Goal: Task Accomplishment & Management: Complete application form

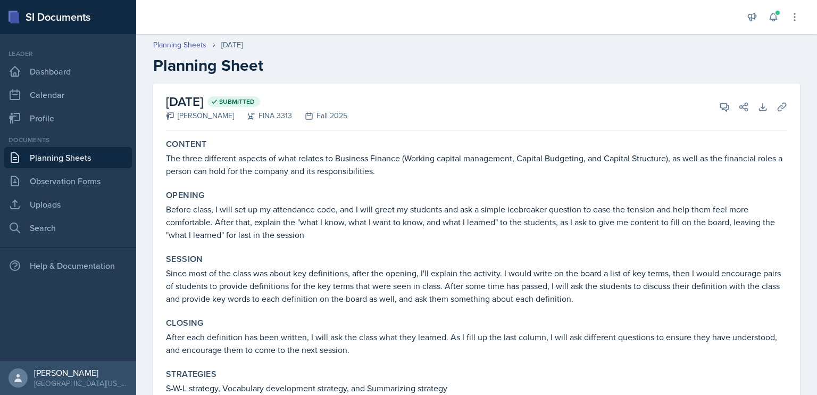
click at [79, 157] on link "Planning Sheets" at bounding box center [68, 157] width 128 height 21
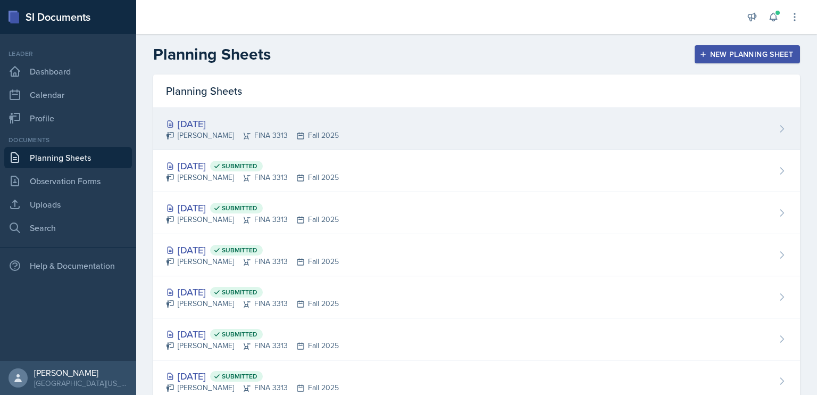
click at [500, 129] on div "[DATE] [PERSON_NAME] FINA 3313 Fall 2025" at bounding box center [476, 129] width 647 height 42
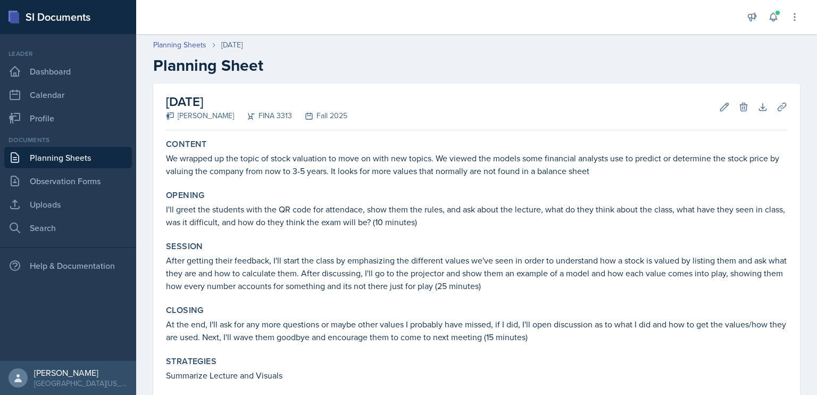
scroll to position [287, 0]
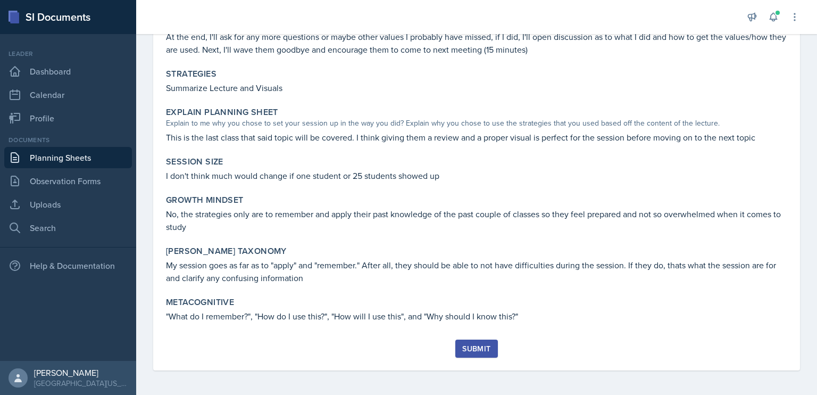
click at [463, 355] on button "Submit" at bounding box center [476, 348] width 42 height 18
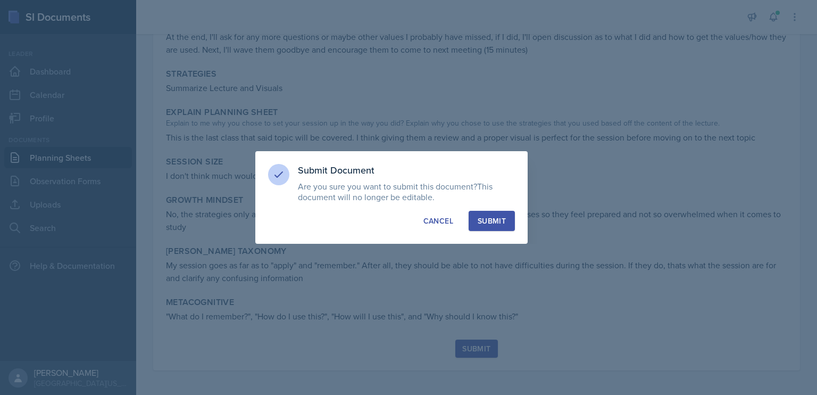
click at [485, 222] on div "Submit" at bounding box center [492, 220] width 28 height 11
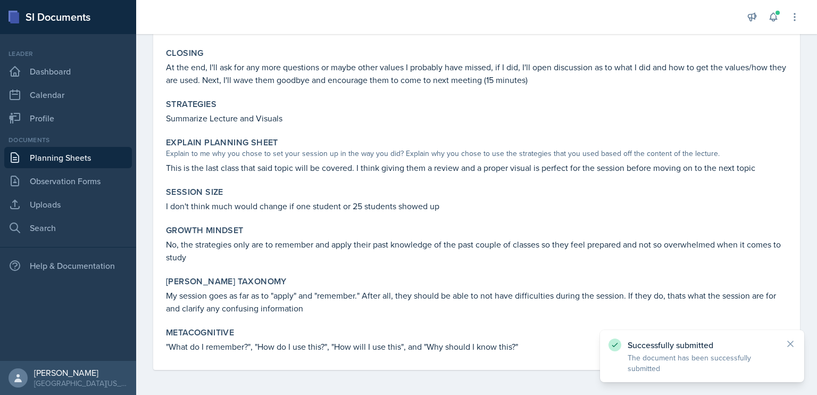
scroll to position [0, 0]
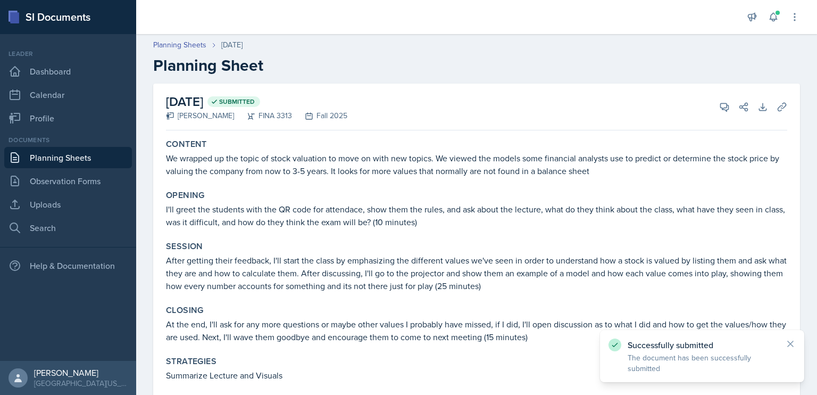
click at [60, 160] on link "Planning Sheets" at bounding box center [68, 157] width 128 height 21
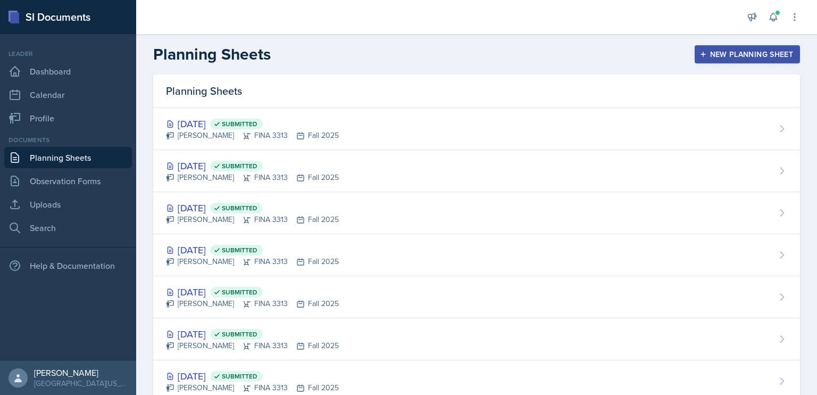
click at [702, 53] on div "New Planning Sheet" at bounding box center [748, 54] width 92 height 9
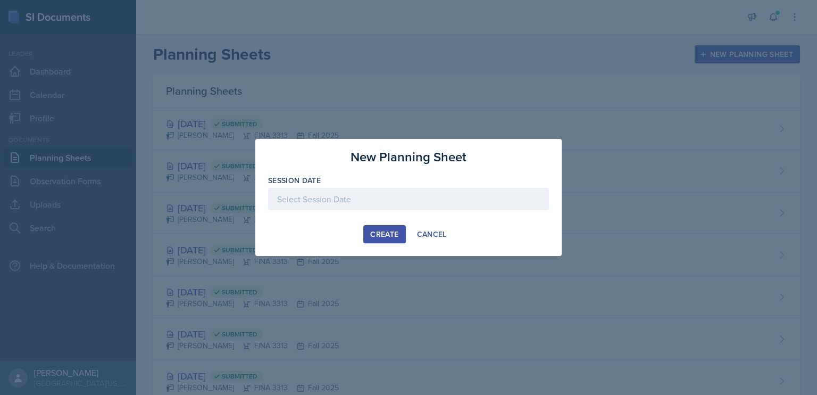
click at [390, 197] on div at bounding box center [408, 199] width 281 height 22
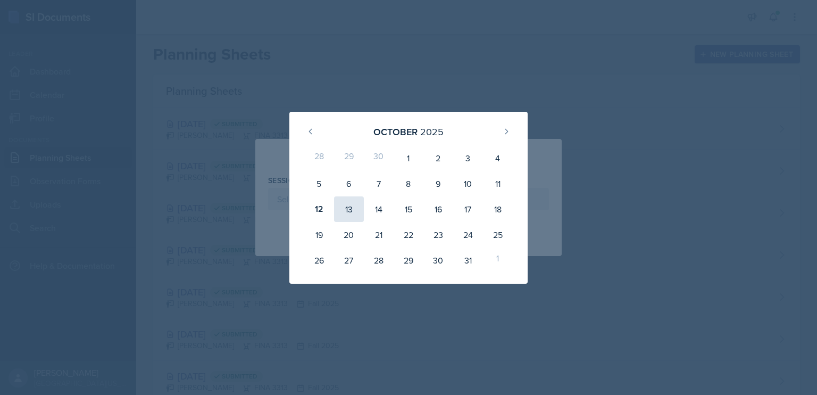
click at [349, 209] on div "13" at bounding box center [349, 209] width 30 height 26
type input "[DATE]"
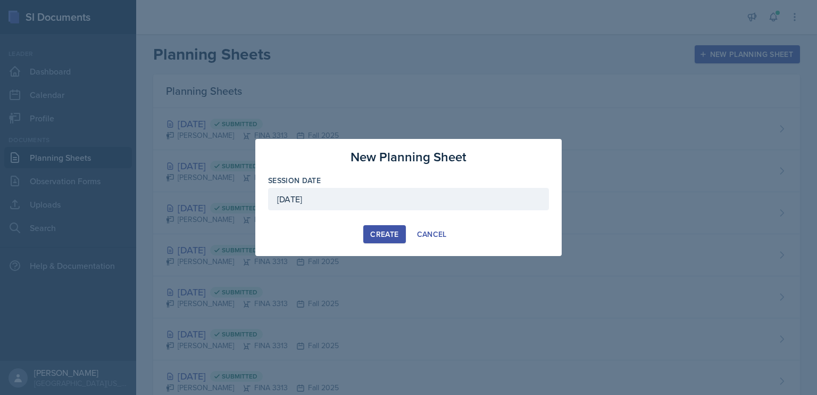
click at [387, 232] on div "Create" at bounding box center [384, 234] width 28 height 9
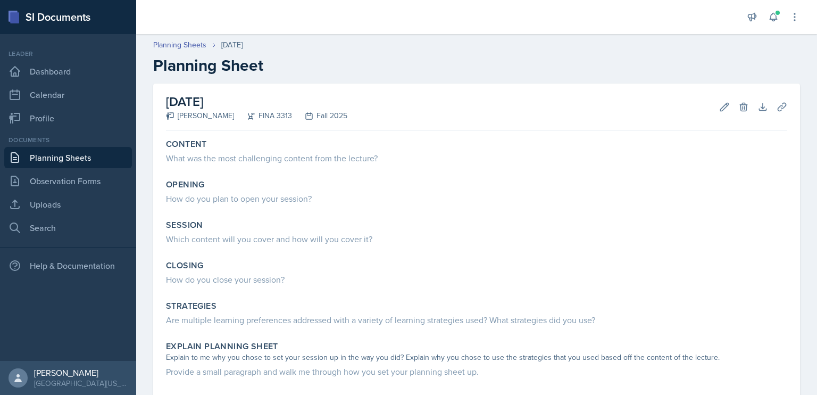
click at [81, 156] on link "Planning Sheets" at bounding box center [68, 157] width 128 height 21
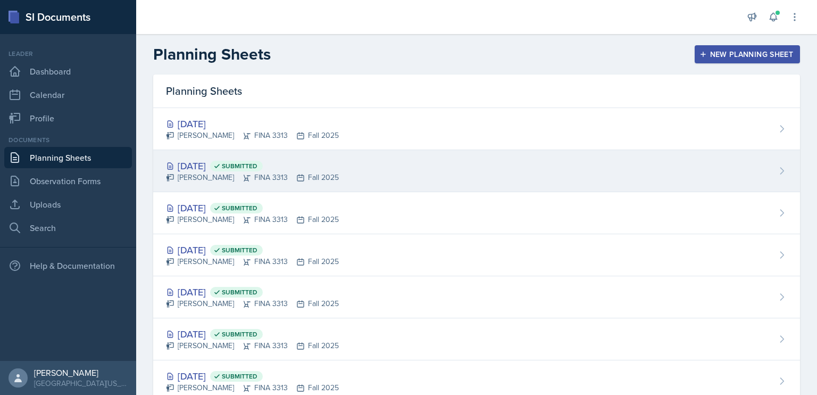
click at [304, 164] on div "[DATE] Submitted" at bounding box center [252, 166] width 173 height 14
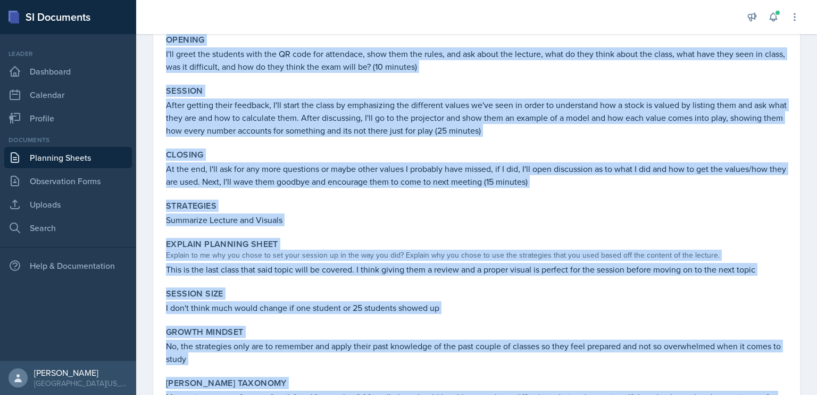
scroll to position [11, 0]
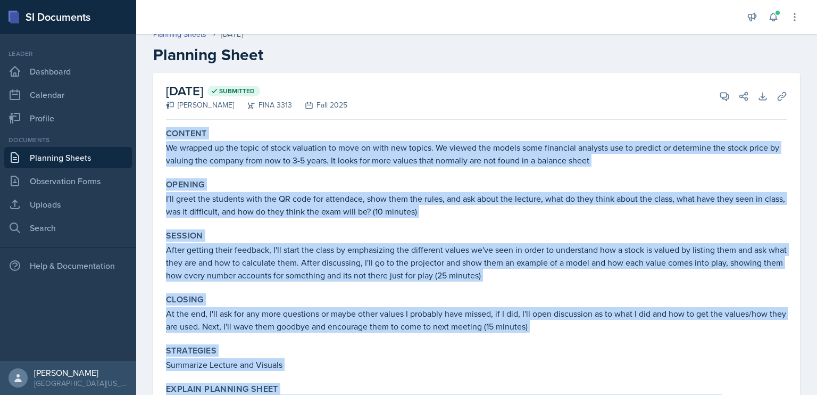
drag, startPoint x: 538, startPoint y: 347, endPoint x: 168, endPoint y: 126, distance: 431.4
click at [168, 126] on div "Content We wrapped up the topic of stock valuation to move on with new topics. …" at bounding box center [476, 370] width 621 height 492
copy div "Content We wrapped up the topic of stock valuation to move on with new topics. …"
click at [79, 153] on link "Planning Sheets" at bounding box center [68, 157] width 128 height 21
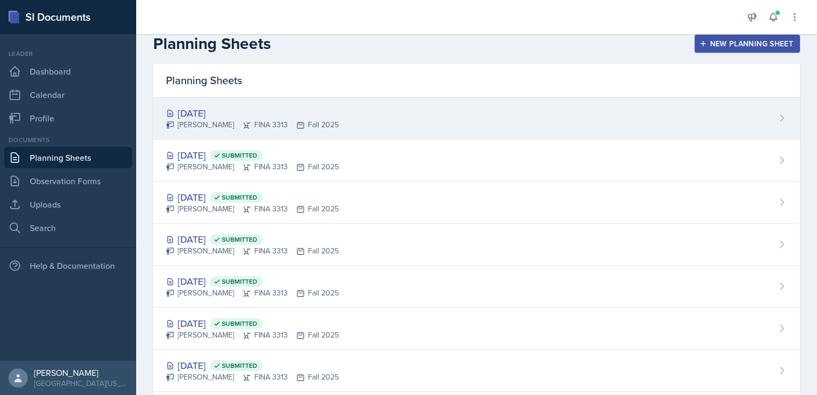
click at [323, 105] on div "[DATE] [PERSON_NAME] FINA 3313 Fall 2025" at bounding box center [476, 118] width 647 height 42
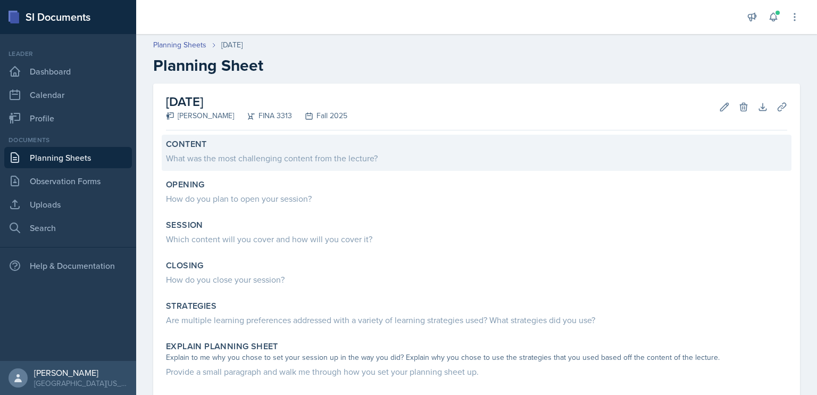
click at [334, 160] on div "What was the most challenging content from the lecture?" at bounding box center [476, 158] width 621 height 13
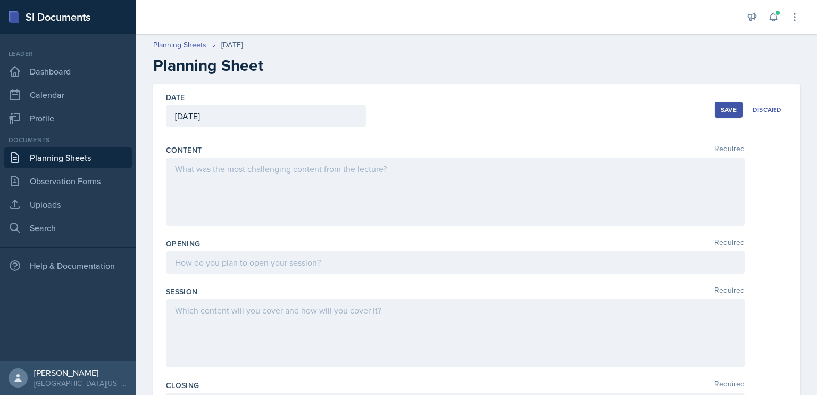
click at [319, 181] on div at bounding box center [455, 191] width 579 height 68
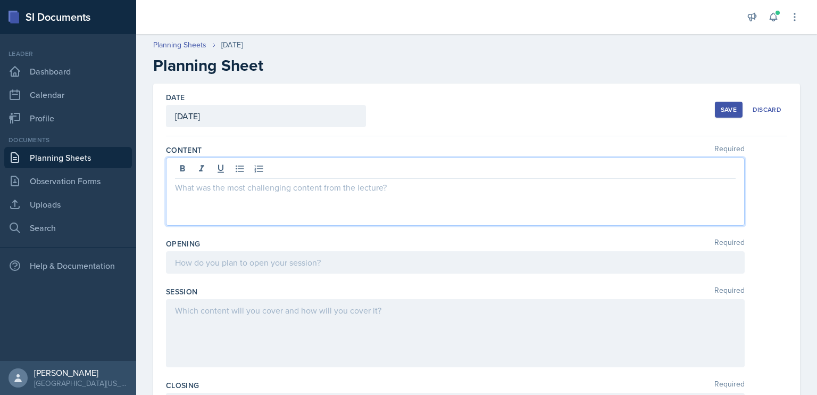
paste div
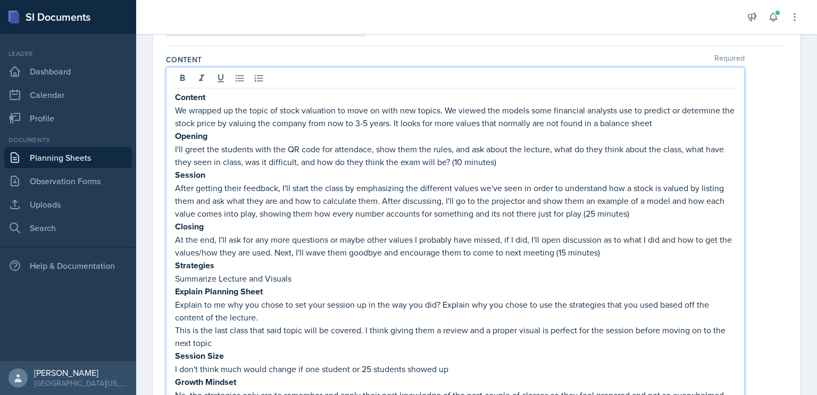
scroll to position [88, 0]
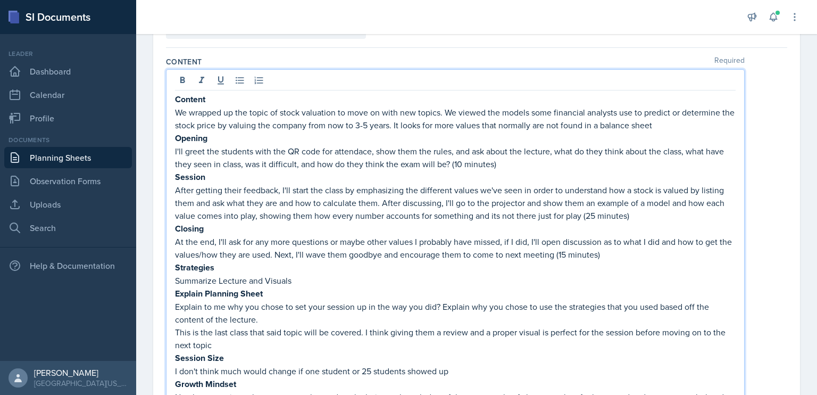
click at [213, 94] on p "Content" at bounding box center [455, 99] width 561 height 13
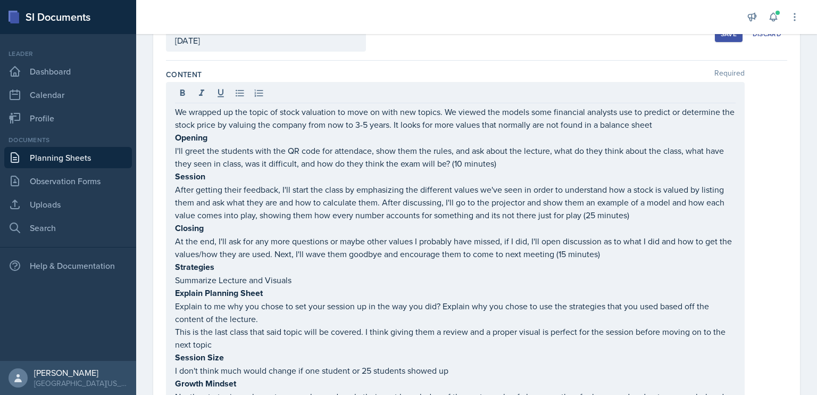
drag, startPoint x: 173, startPoint y: 136, endPoint x: 284, endPoint y: 189, distance: 122.3
click at [284, 189] on div "We wrapped up the topic of stock valuation to move on with new topics. We viewe…" at bounding box center [455, 290] width 579 height 416
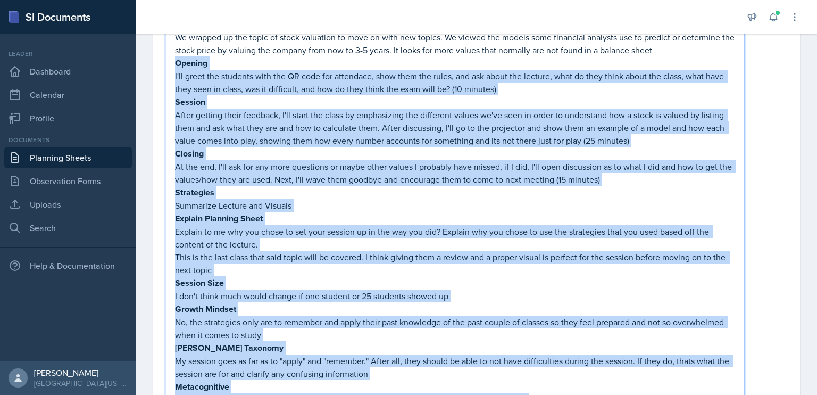
scroll to position [177, 0]
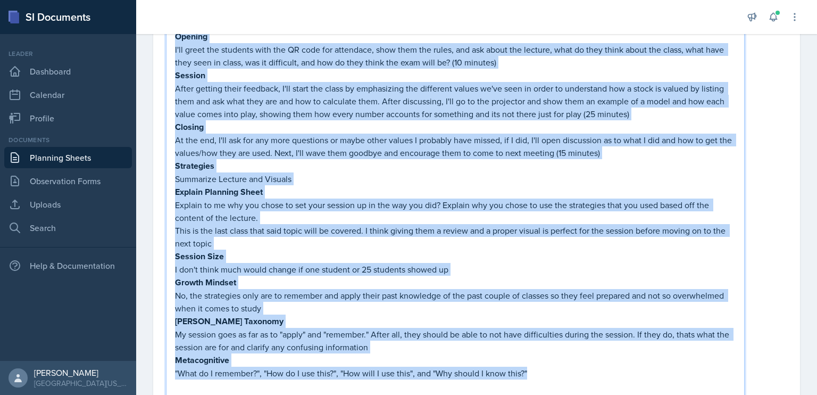
drag, startPoint x: 177, startPoint y: 137, endPoint x: 560, endPoint y: 369, distance: 448.3
click at [560, 369] on div "We wrapped up the topic of stock valuation to move on with new topics. We viewe…" at bounding box center [455, 198] width 561 height 388
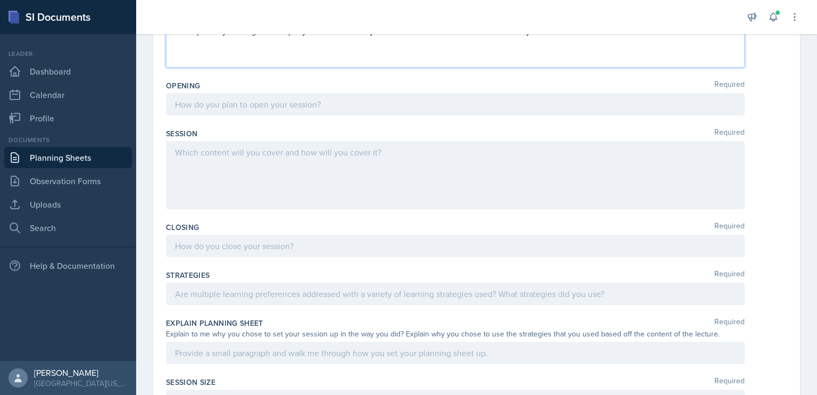
scroll to position [61, 0]
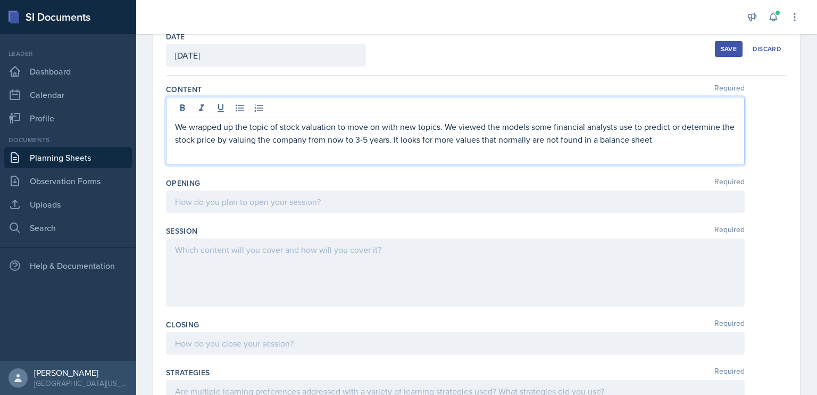
click at [333, 200] on div at bounding box center [455, 201] width 579 height 22
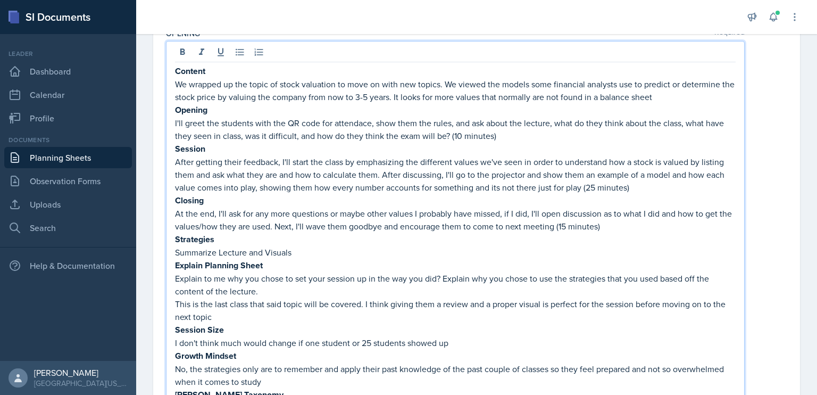
scroll to position [209, 0]
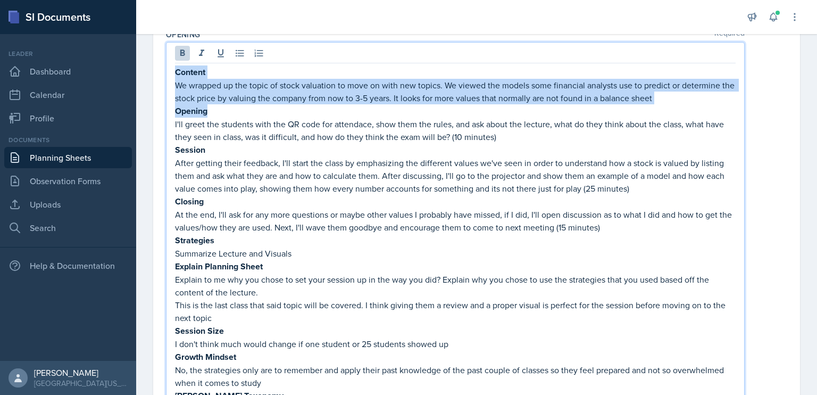
drag, startPoint x: 226, startPoint y: 109, endPoint x: 169, endPoint y: 74, distance: 66.3
click at [169, 74] on div "Content We wrapped up the topic of stock valuation to move on with new topics. …" at bounding box center [455, 250] width 579 height 417
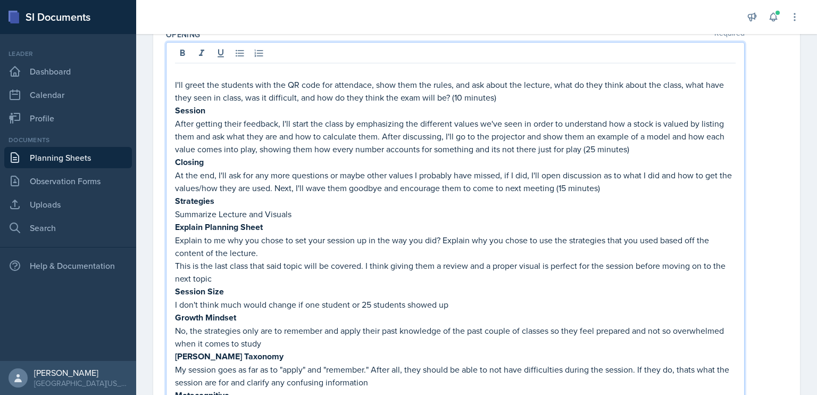
scroll to position [196, 0]
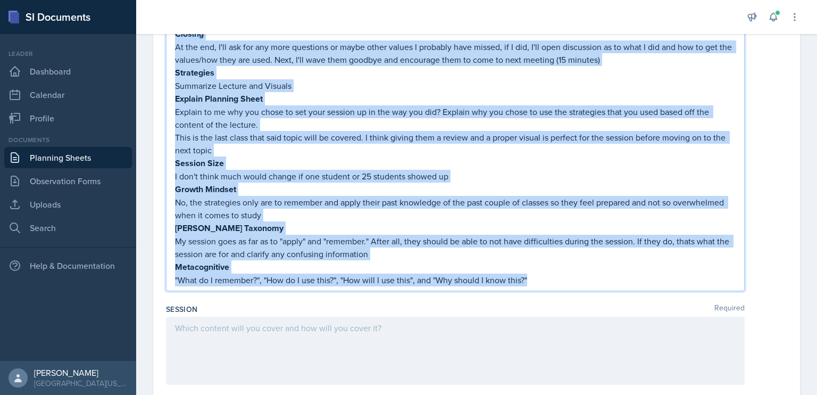
drag, startPoint x: 175, startPoint y: 106, endPoint x: 570, endPoint y: 287, distance: 435.0
click at [570, 287] on div "Opening Required I'll greet the students with the QR code for attendace, show t…" at bounding box center [476, 105] width 621 height 390
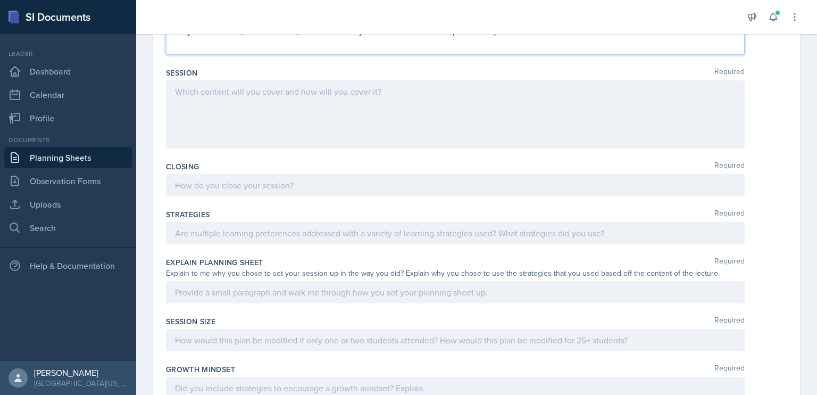
scroll to position [184, 0]
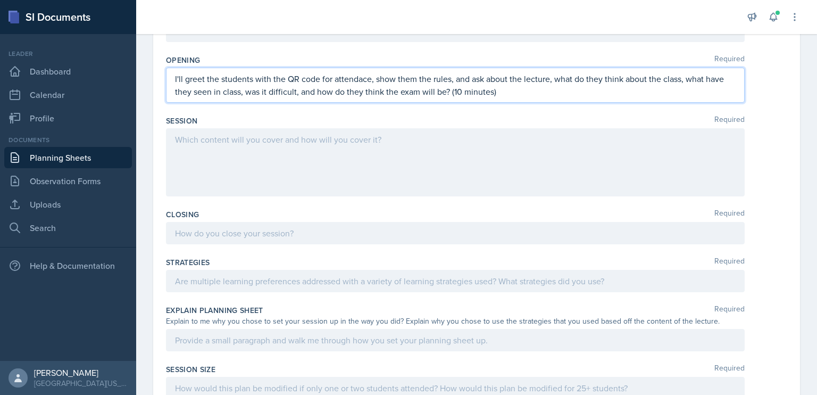
click at [358, 129] on div at bounding box center [455, 162] width 579 height 68
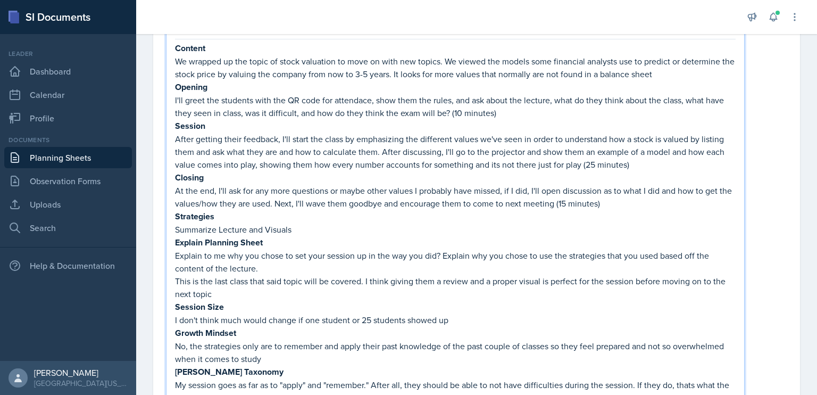
scroll to position [285, 0]
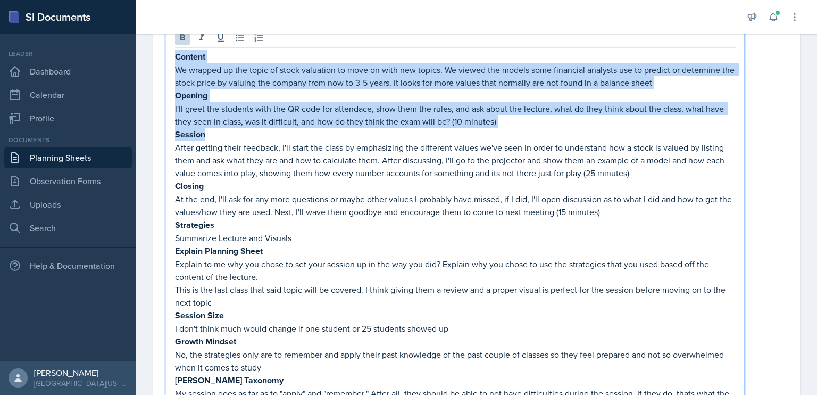
drag, startPoint x: 236, startPoint y: 135, endPoint x: 176, endPoint y: 59, distance: 96.6
click at [176, 59] on div "Content We wrapped up the topic of stock valuation to move on with new topics. …" at bounding box center [455, 250] width 561 height 401
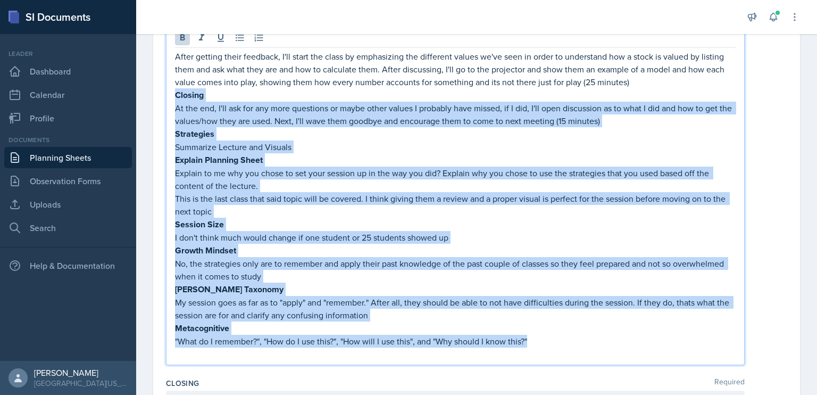
drag, startPoint x: 175, startPoint y: 93, endPoint x: 570, endPoint y: 337, distance: 465.1
click at [570, 337] on div "After getting their feedback, I'll start the class by emphasizing the different…" at bounding box center [455, 205] width 561 height 310
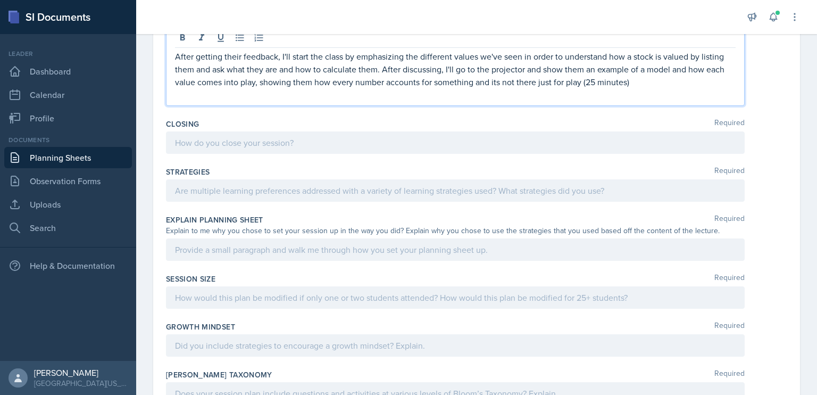
click at [328, 144] on div at bounding box center [455, 142] width 579 height 22
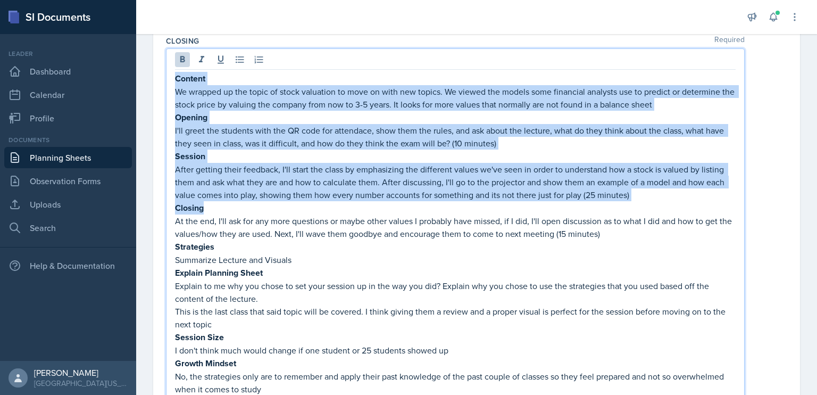
scroll to position [354, 0]
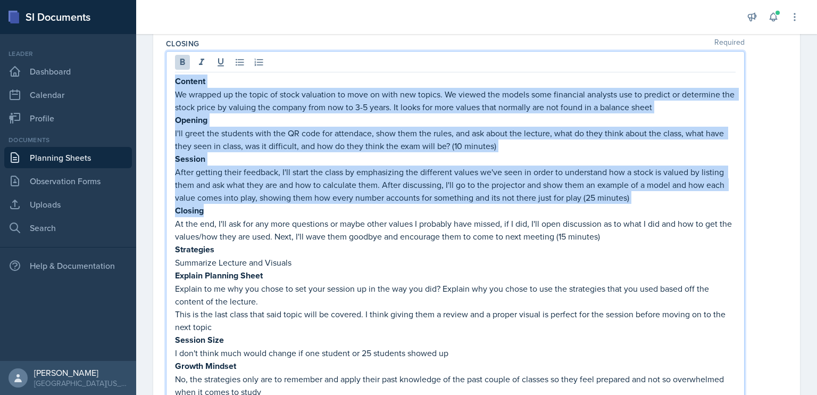
drag, startPoint x: 213, startPoint y: 144, endPoint x: 175, endPoint y: 72, distance: 80.7
click at [175, 72] on div "Content We wrapped up the topic of stock valuation to move on with new topics. …" at bounding box center [455, 259] width 579 height 417
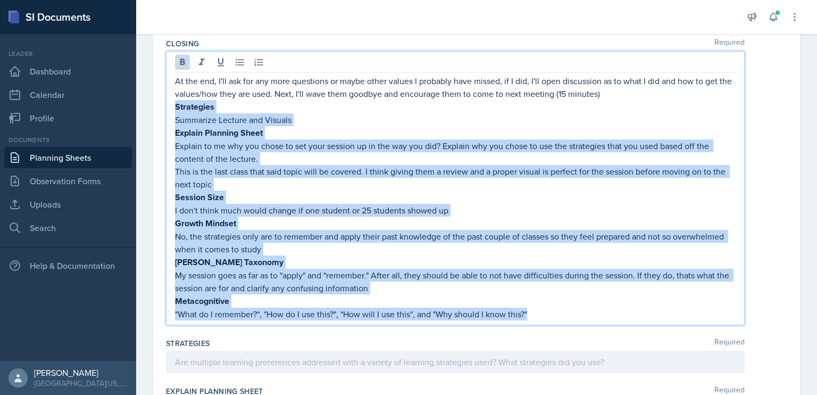
drag, startPoint x: 176, startPoint y: 108, endPoint x: 607, endPoint y: 323, distance: 482.1
click at [607, 323] on div "Closing Required At the end, I'll ask for any more questions or maybe other val…" at bounding box center [476, 184] width 621 height 300
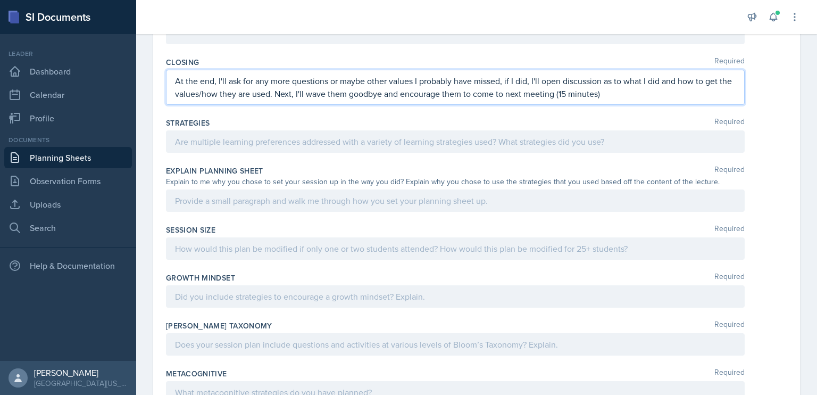
click at [362, 143] on div at bounding box center [455, 141] width 579 height 22
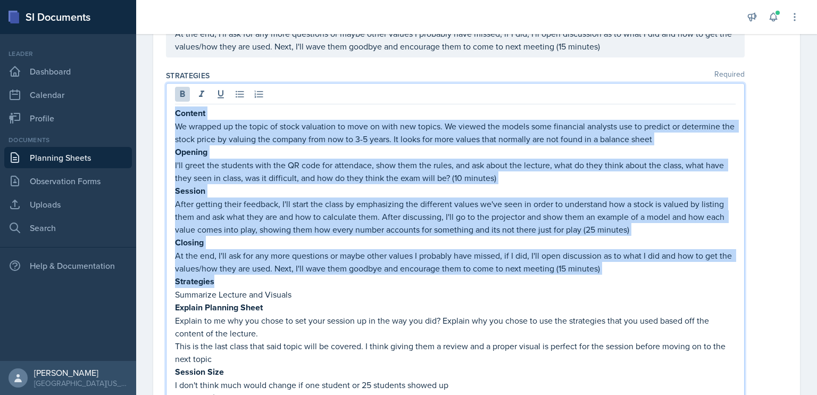
scroll to position [374, 0]
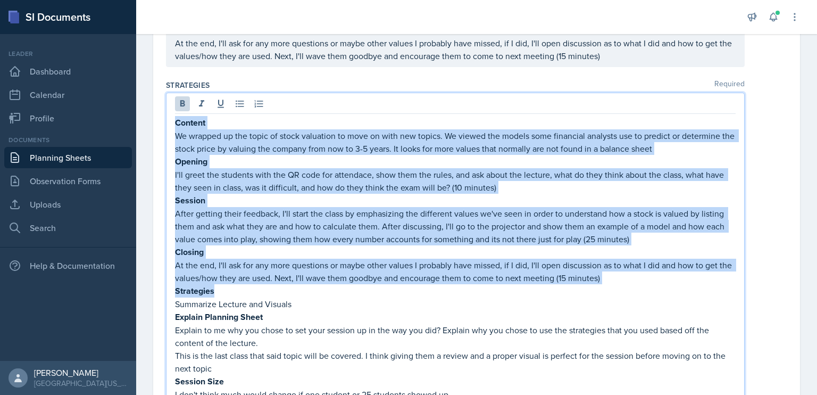
drag, startPoint x: 226, startPoint y: 179, endPoint x: 174, endPoint y: 107, distance: 88.4
click at [174, 107] on div "Content We wrapped up the topic of stock valuation to move on with new topics. …" at bounding box center [455, 301] width 579 height 417
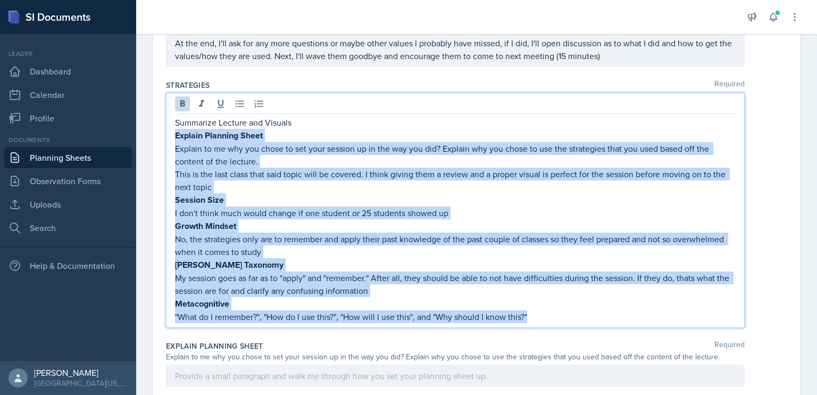
drag, startPoint x: 176, startPoint y: 135, endPoint x: 588, endPoint y: 324, distance: 453.3
click at [588, 324] on div "Strategies Required Summarize Lecture and Visuals Explain Planning Sheet Explai…" at bounding box center [476, 206] width 621 height 261
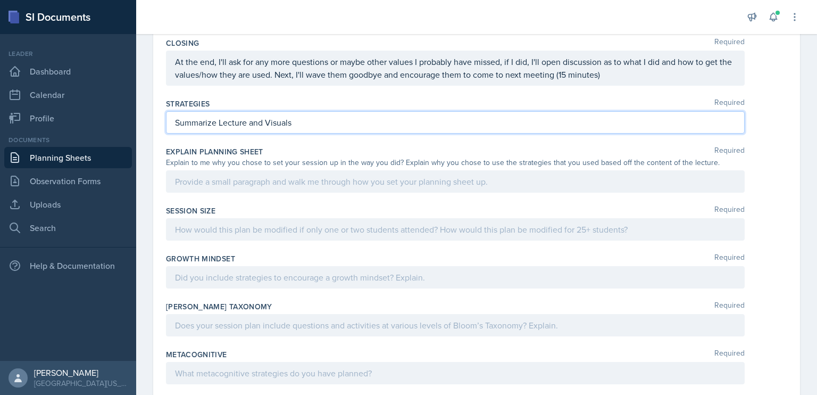
click at [386, 177] on div at bounding box center [455, 181] width 579 height 22
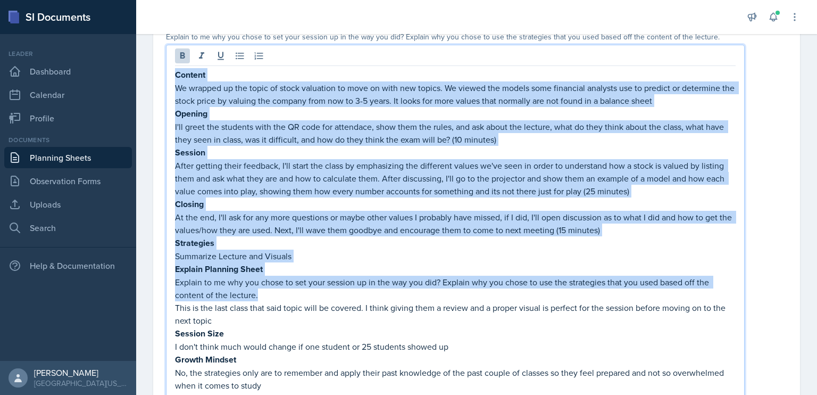
scroll to position [471, 0]
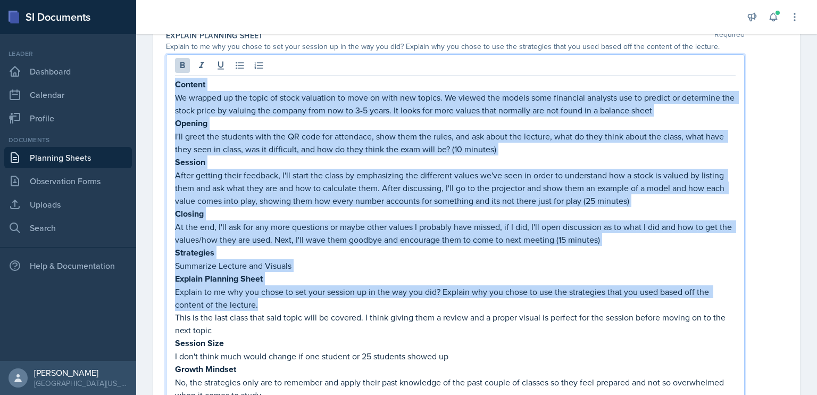
drag, startPoint x: 266, startPoint y: 234, endPoint x: 175, endPoint y: 82, distance: 176.7
click at [175, 82] on div "Content We wrapped up the topic of stock valuation to move on with new topics. …" at bounding box center [455, 262] width 579 height 417
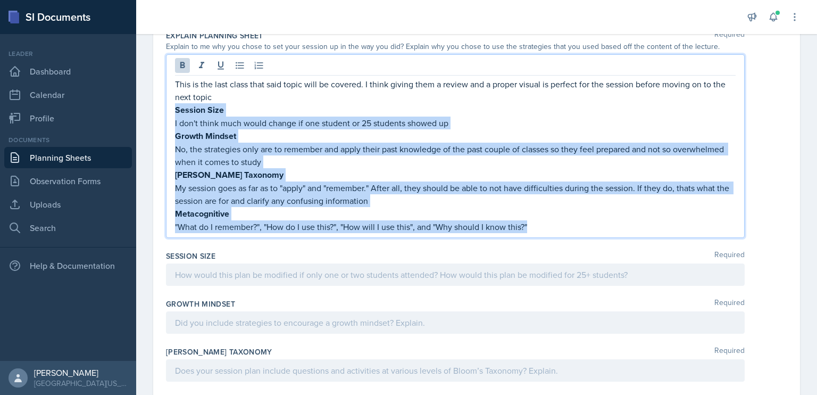
drag, startPoint x: 176, startPoint y: 107, endPoint x: 593, endPoint y: 237, distance: 436.4
click at [593, 237] on div "Explain Planning Sheet Required Explain to me why you chose to set your session…" at bounding box center [476, 136] width 621 height 220
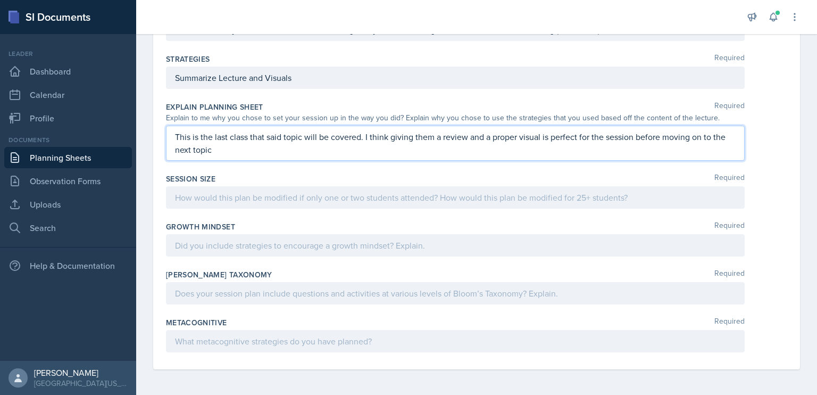
scroll to position [397, 0]
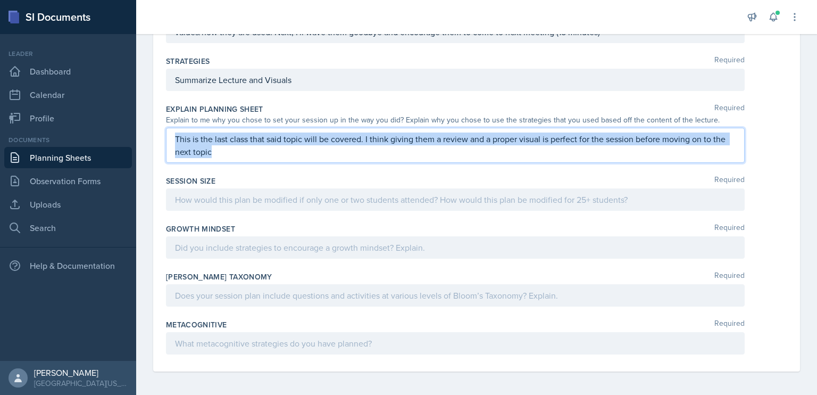
drag, startPoint x: 284, startPoint y: 151, endPoint x: 173, endPoint y: 123, distance: 114.6
click at [173, 123] on div "Explain Planning Sheet Required Explain to me why you chose to set your session…" at bounding box center [476, 135] width 621 height 72
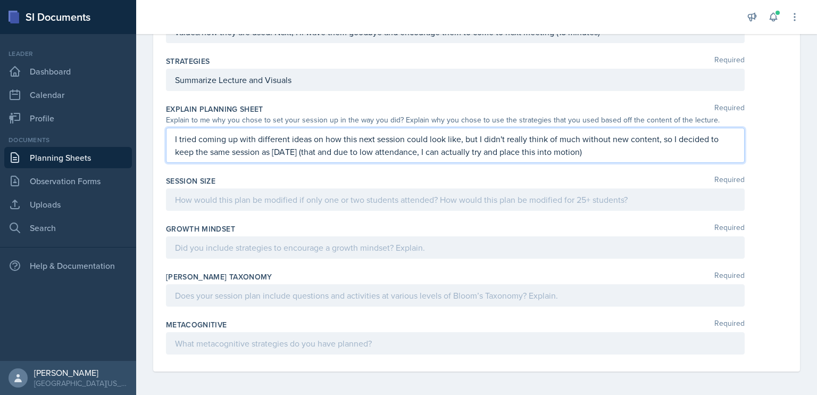
click at [208, 200] on p at bounding box center [455, 199] width 561 height 13
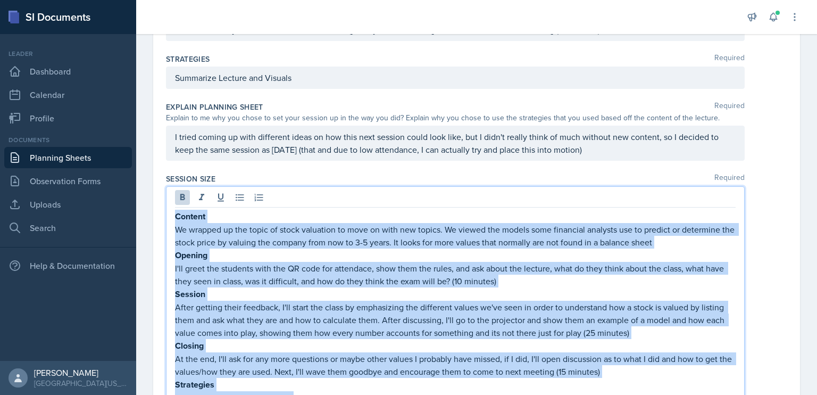
scroll to position [365, 0]
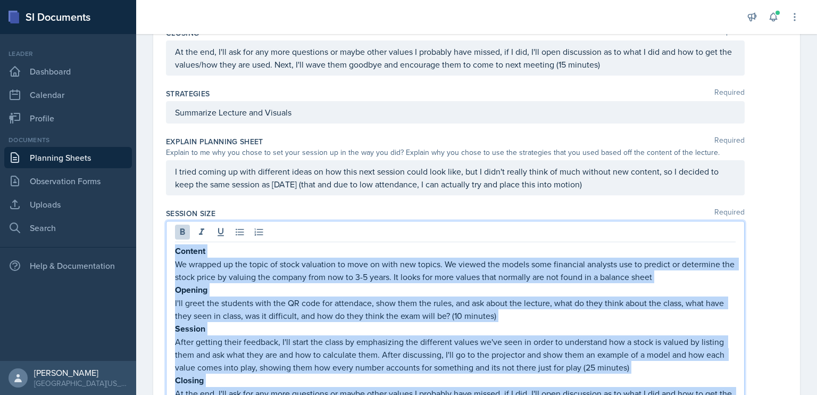
drag, startPoint x: 243, startPoint y: 271, endPoint x: 166, endPoint y: 227, distance: 88.4
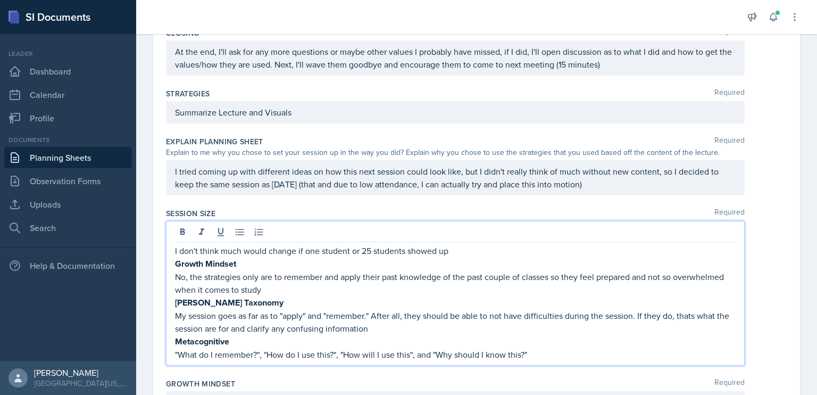
scroll to position [420, 0]
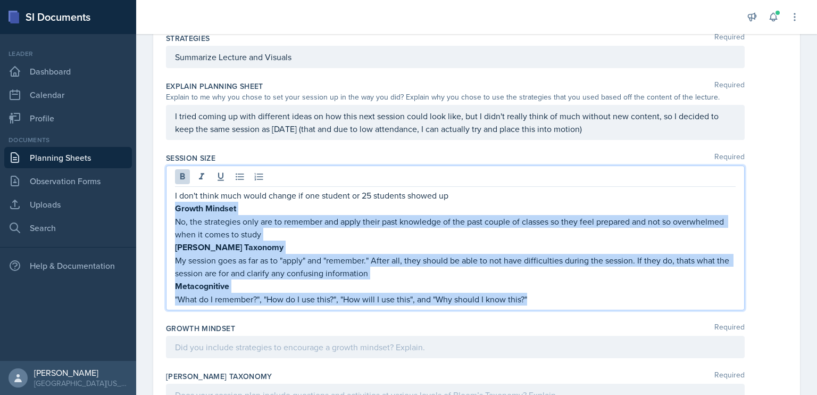
drag, startPoint x: 543, startPoint y: 295, endPoint x: 176, endPoint y: 206, distance: 378.4
click at [176, 206] on div "I don't think much would change if one student or 25 students showed up Growth …" at bounding box center [455, 247] width 561 height 117
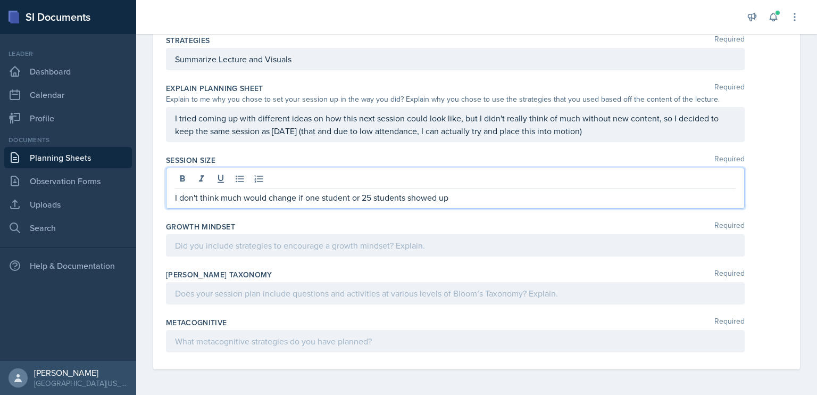
scroll to position [416, 0]
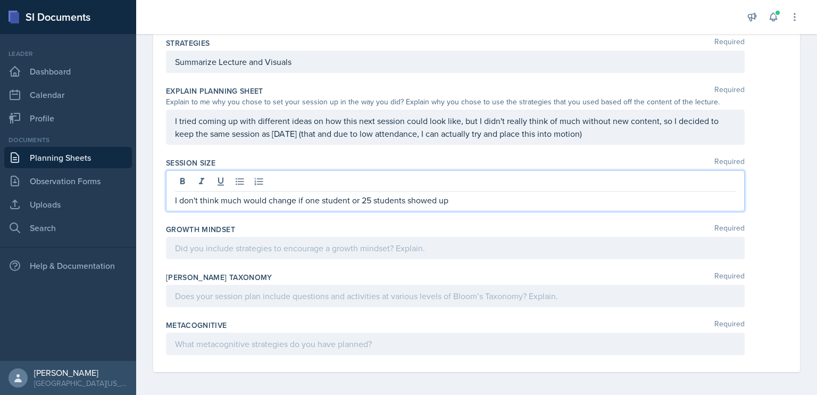
click at [217, 240] on div at bounding box center [455, 248] width 579 height 22
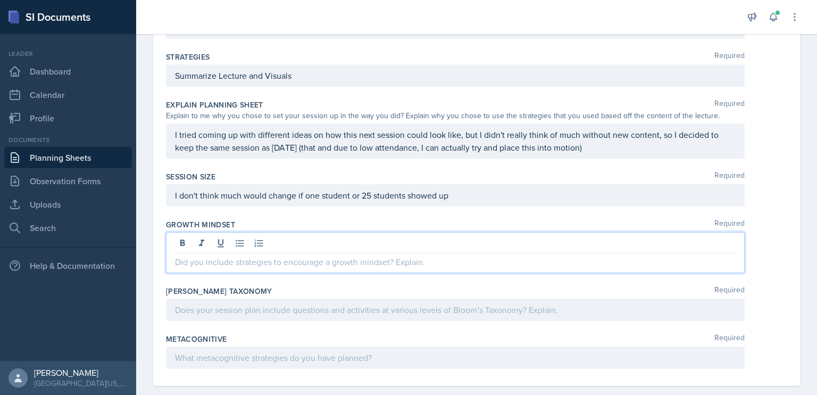
scroll to position [646, 0]
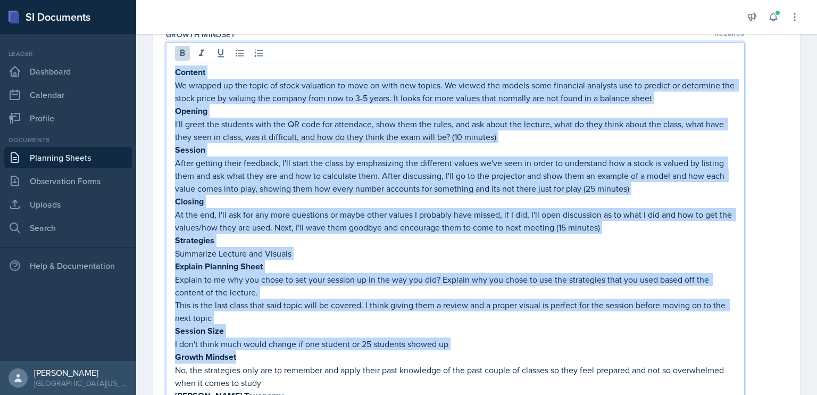
drag, startPoint x: 250, startPoint y: 298, endPoint x: 171, endPoint y: 53, distance: 257.8
click at [171, 53] on div "Content We wrapped up the topic of stock valuation to move on with new topics. …" at bounding box center [455, 250] width 579 height 417
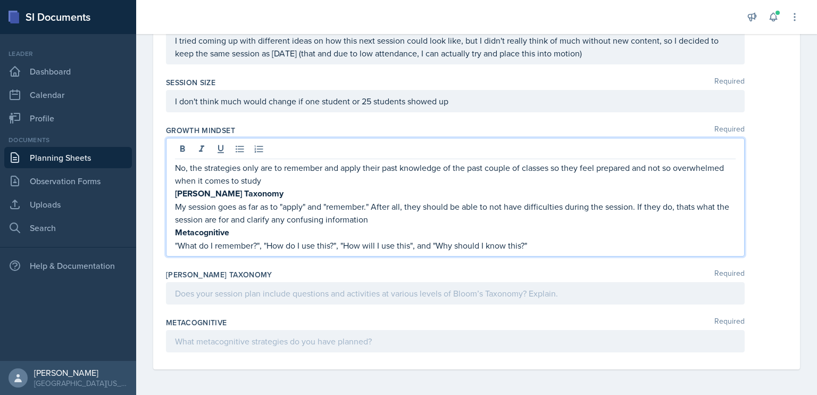
scroll to position [492, 0]
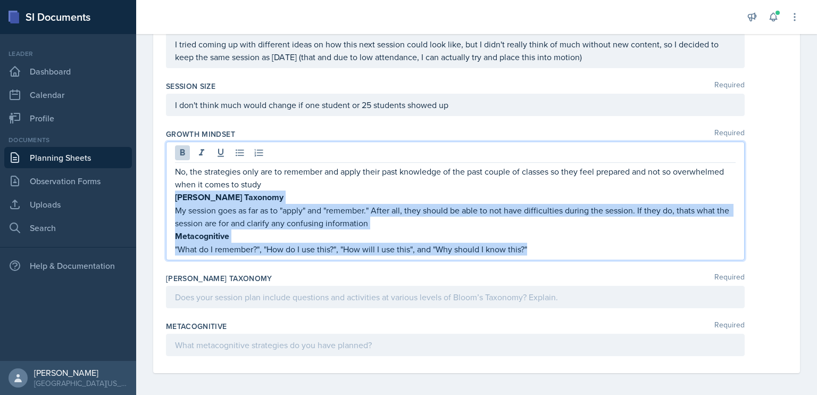
drag, startPoint x: 176, startPoint y: 196, endPoint x: 591, endPoint y: 259, distance: 419.1
click at [591, 259] on div "Growth Mindset Required No, the strategies only are to remember and apply their…" at bounding box center [476, 197] width 621 height 144
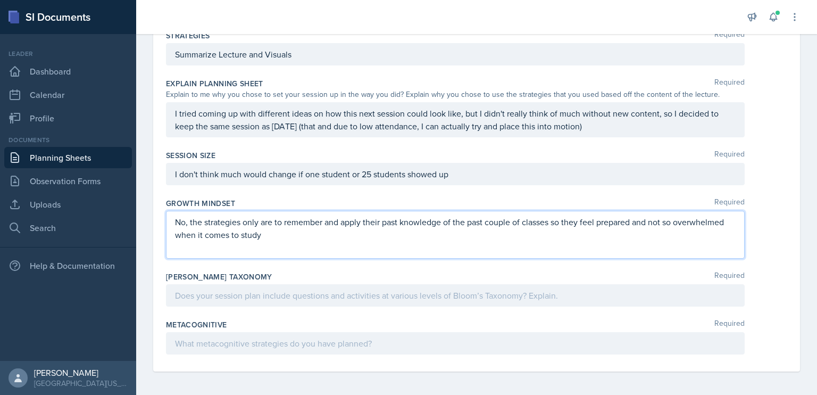
scroll to position [410, 0]
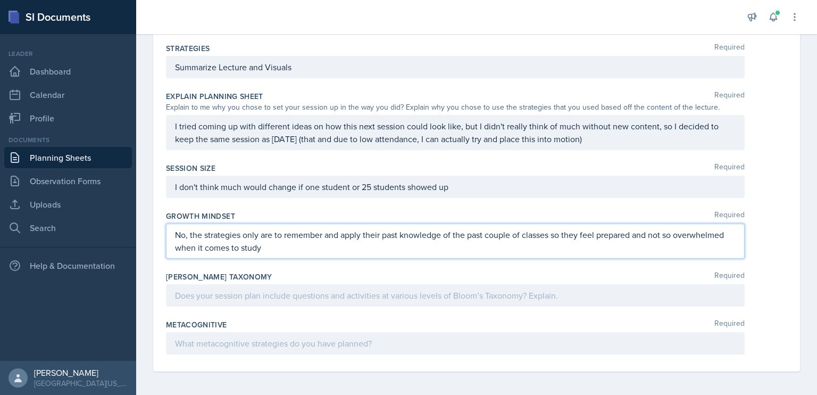
click at [462, 278] on div "[PERSON_NAME] Taxonomy Required" at bounding box center [476, 276] width 621 height 11
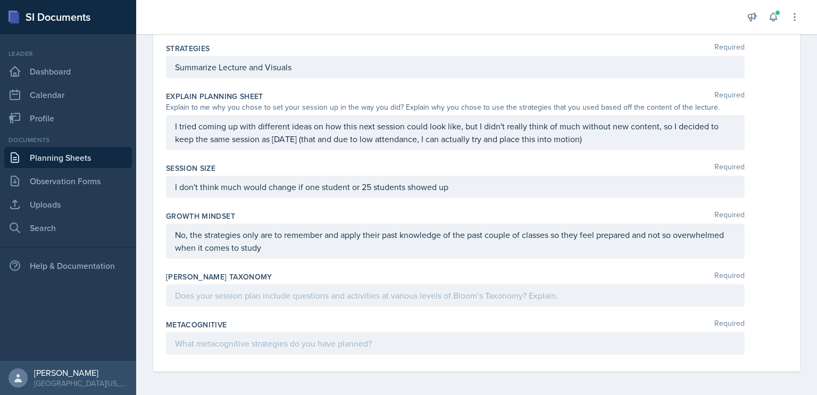
click at [458, 289] on p at bounding box center [455, 295] width 561 height 13
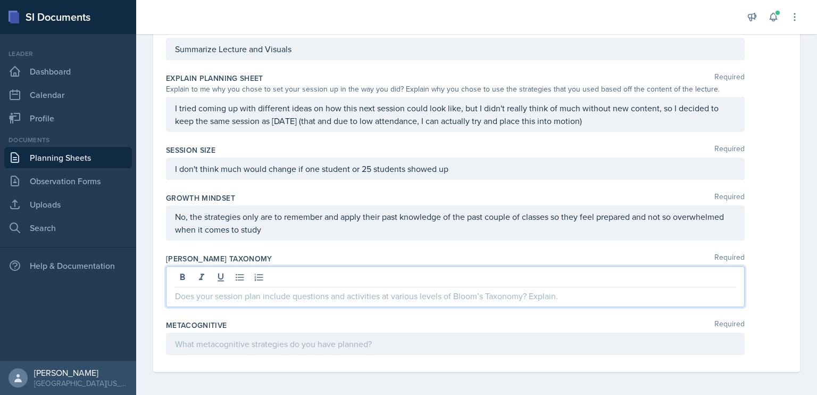
scroll to position [707, 0]
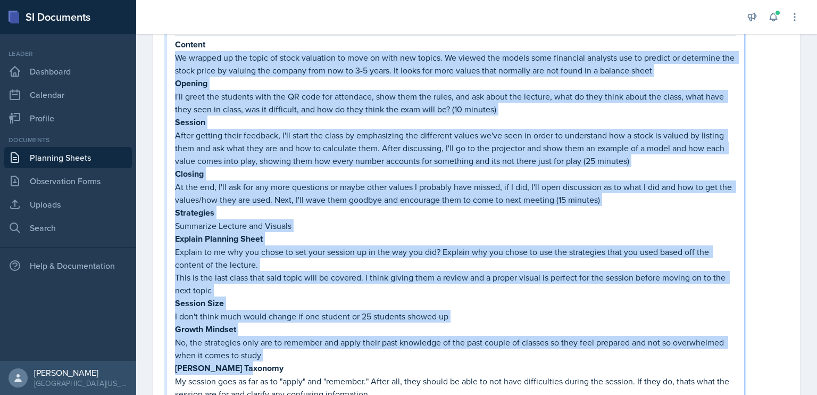
drag, startPoint x: 256, startPoint y: 336, endPoint x: 168, endPoint y: 57, distance: 292.5
click at [168, 57] on div "Content We wrapped up the topic of stock valuation to move on with new topics. …" at bounding box center [455, 222] width 579 height 417
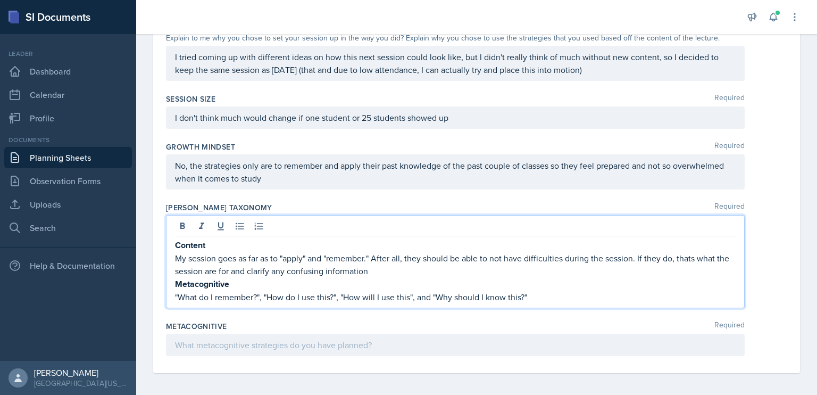
scroll to position [467, 0]
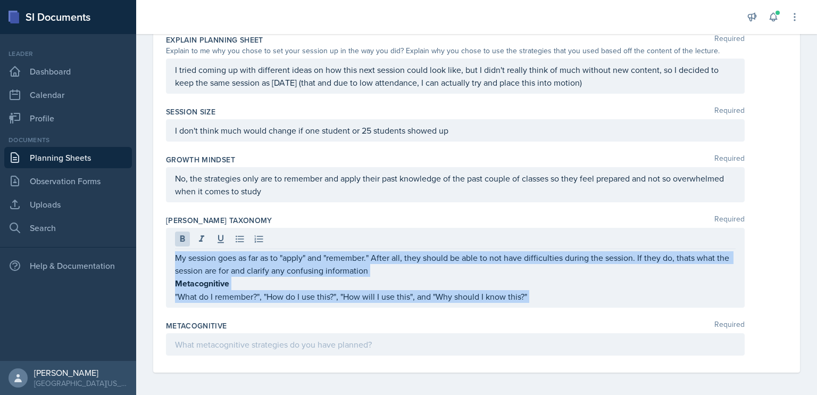
drag, startPoint x: 172, startPoint y: 283, endPoint x: 464, endPoint y: 305, distance: 292.9
click at [464, 305] on div "[PERSON_NAME] Taxonomy Required My session goes as far as to "apply" and "remem…" at bounding box center [476, 263] width 621 height 105
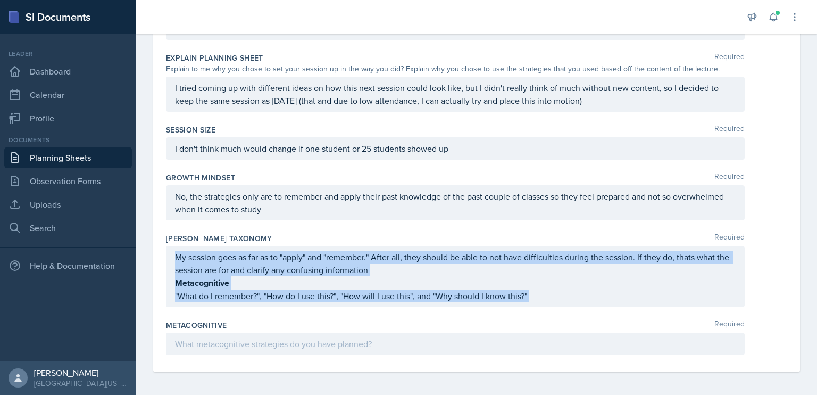
click at [545, 289] on p ""What do I remember?", "How do I use this?", "How will I use this", and "Why sh…" at bounding box center [455, 295] width 561 height 13
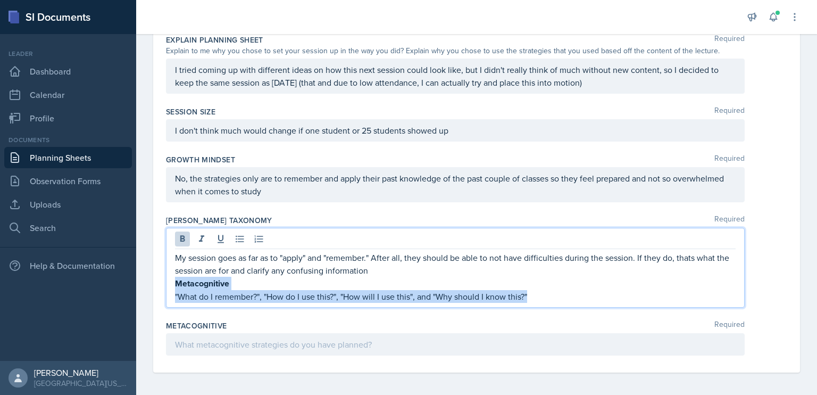
drag, startPoint x: 546, startPoint y: 295, endPoint x: 175, endPoint y: 283, distance: 372.1
click at [175, 283] on div "My session goes as far as to "apply" and "remember." After all, they should be …" at bounding box center [455, 277] width 561 height 52
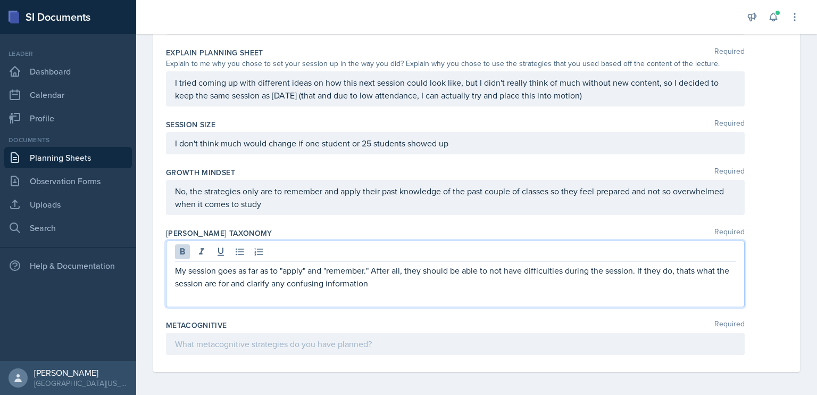
scroll to position [441, 0]
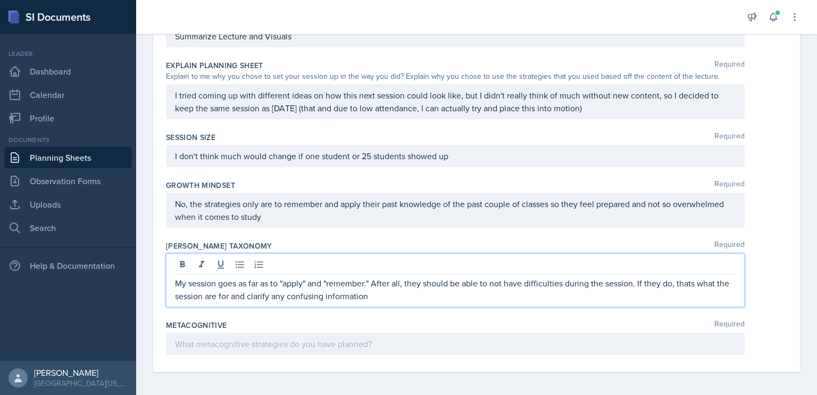
click at [205, 344] on p at bounding box center [455, 343] width 561 height 13
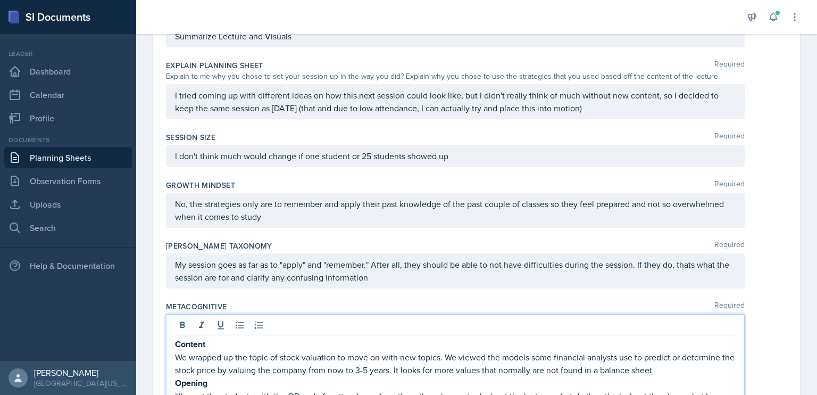
scroll to position [767, 0]
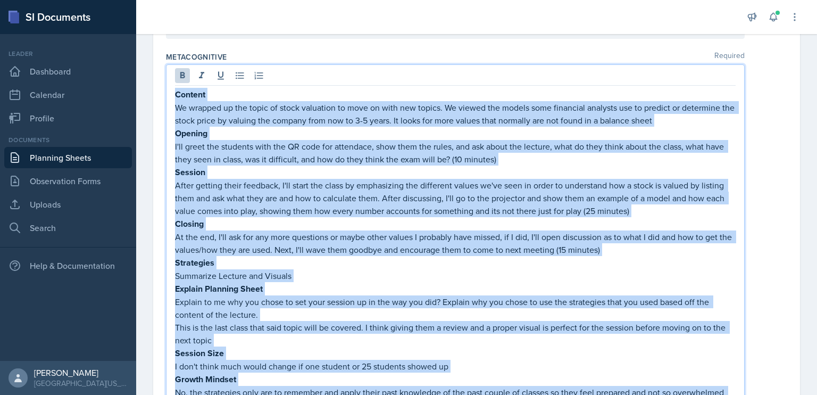
drag, startPoint x: 236, startPoint y: 374, endPoint x: 157, endPoint y: 42, distance: 340.7
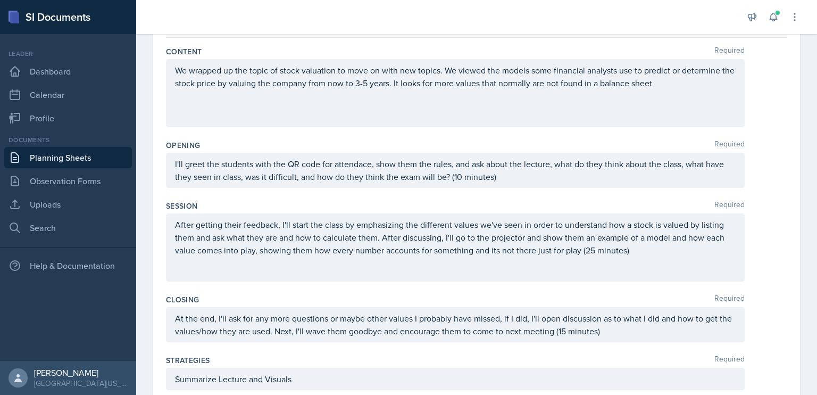
scroll to position [0, 0]
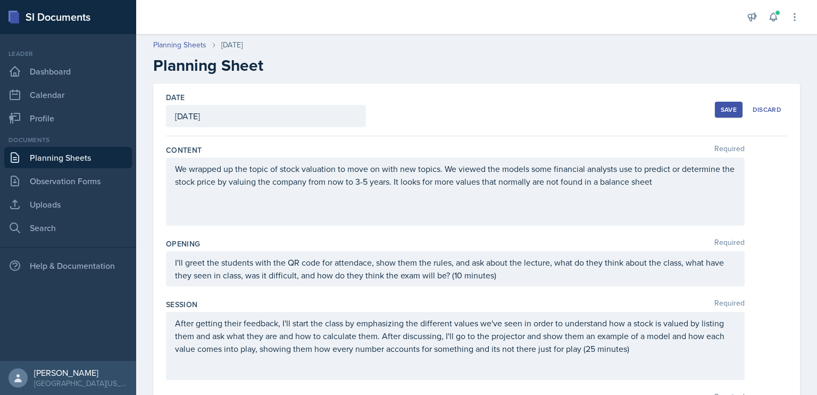
click at [723, 113] on div "Save" at bounding box center [729, 109] width 16 height 9
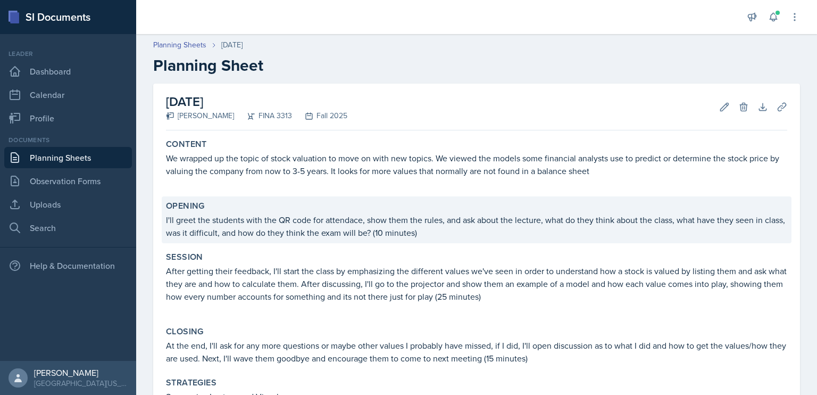
scroll to position [321, 0]
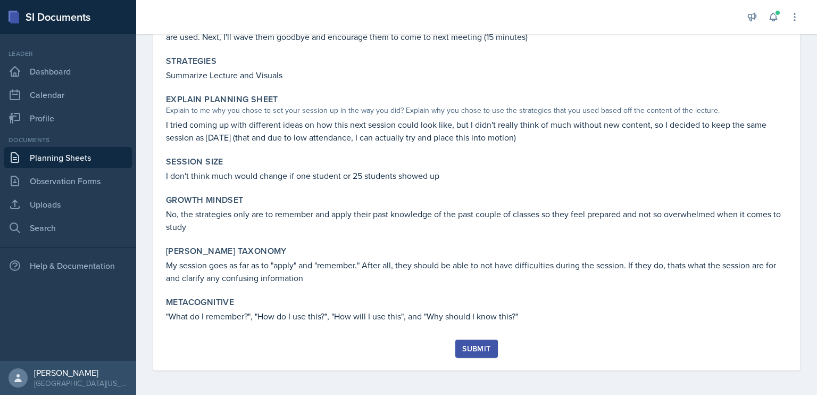
click at [463, 348] on div "Submit" at bounding box center [476, 348] width 28 height 9
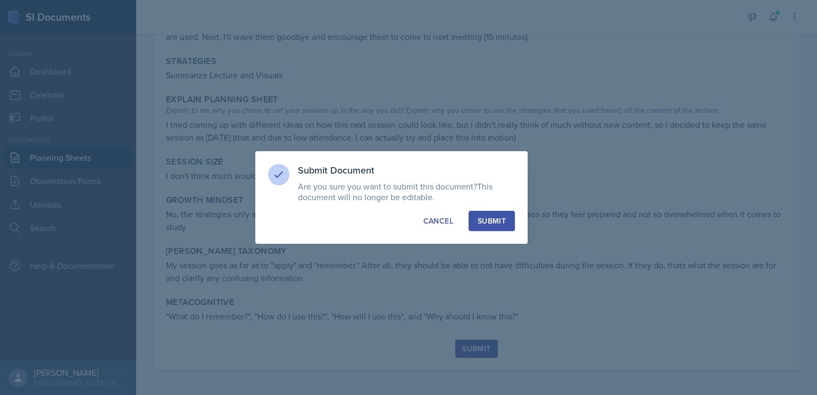
click at [477, 226] on button "Submit" at bounding box center [492, 221] width 46 height 20
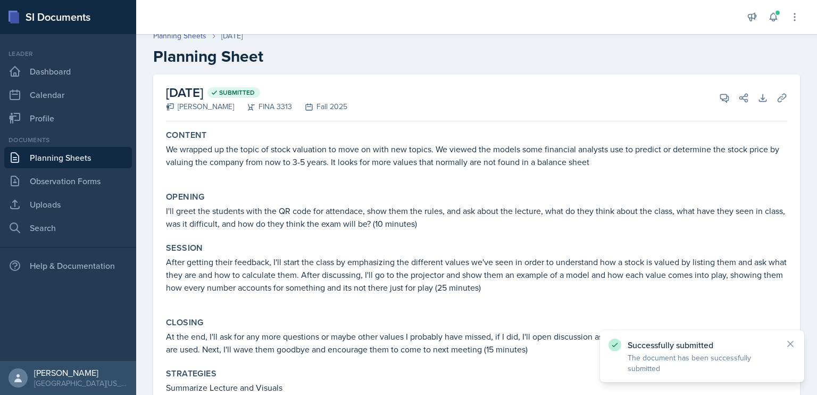
scroll to position [0, 0]
